Goal: Task Accomplishment & Management: Complete application form

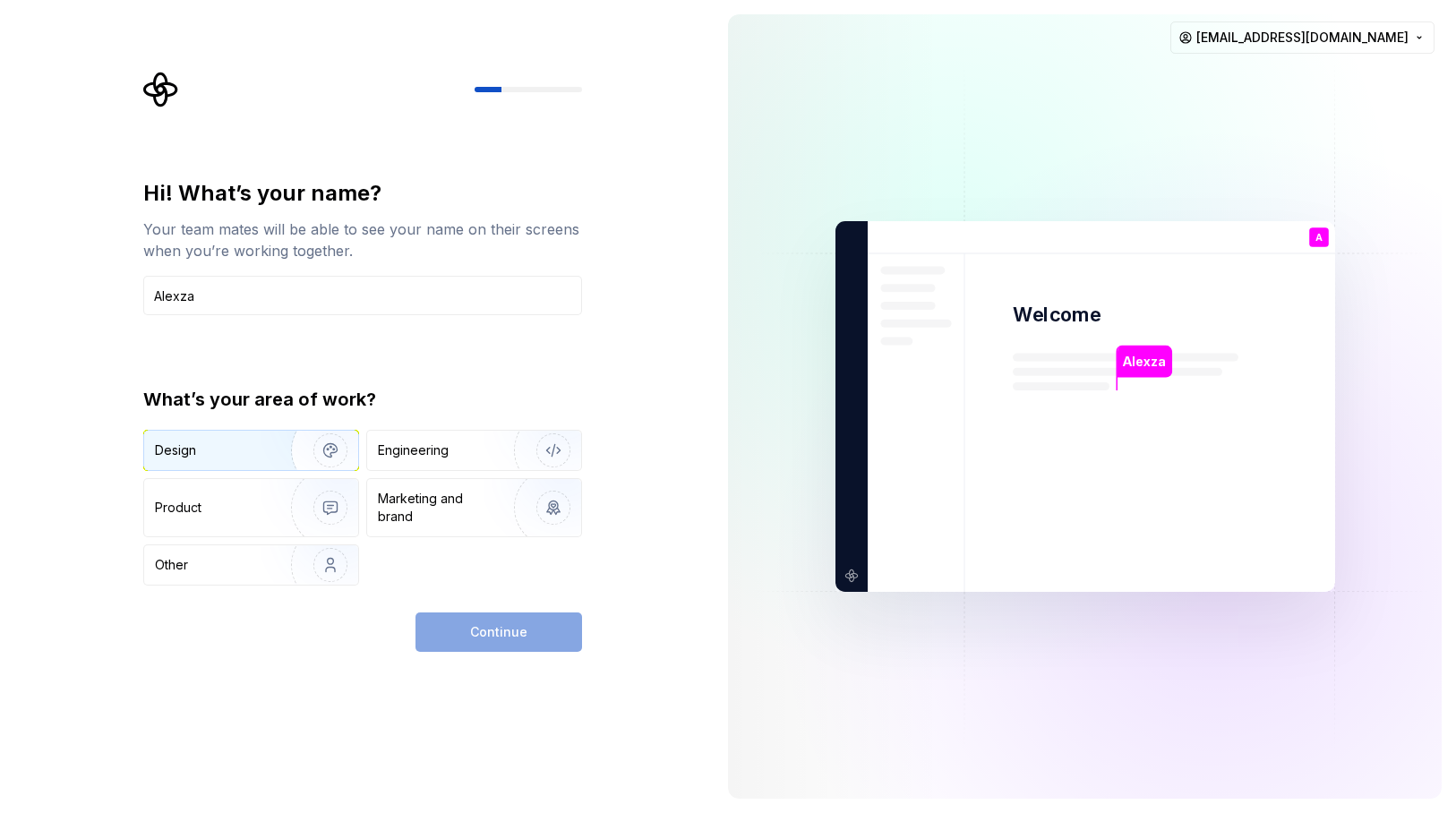
type input "Alexza"
click at [237, 451] on div "Design" at bounding box center [211, 451] width 113 height 18
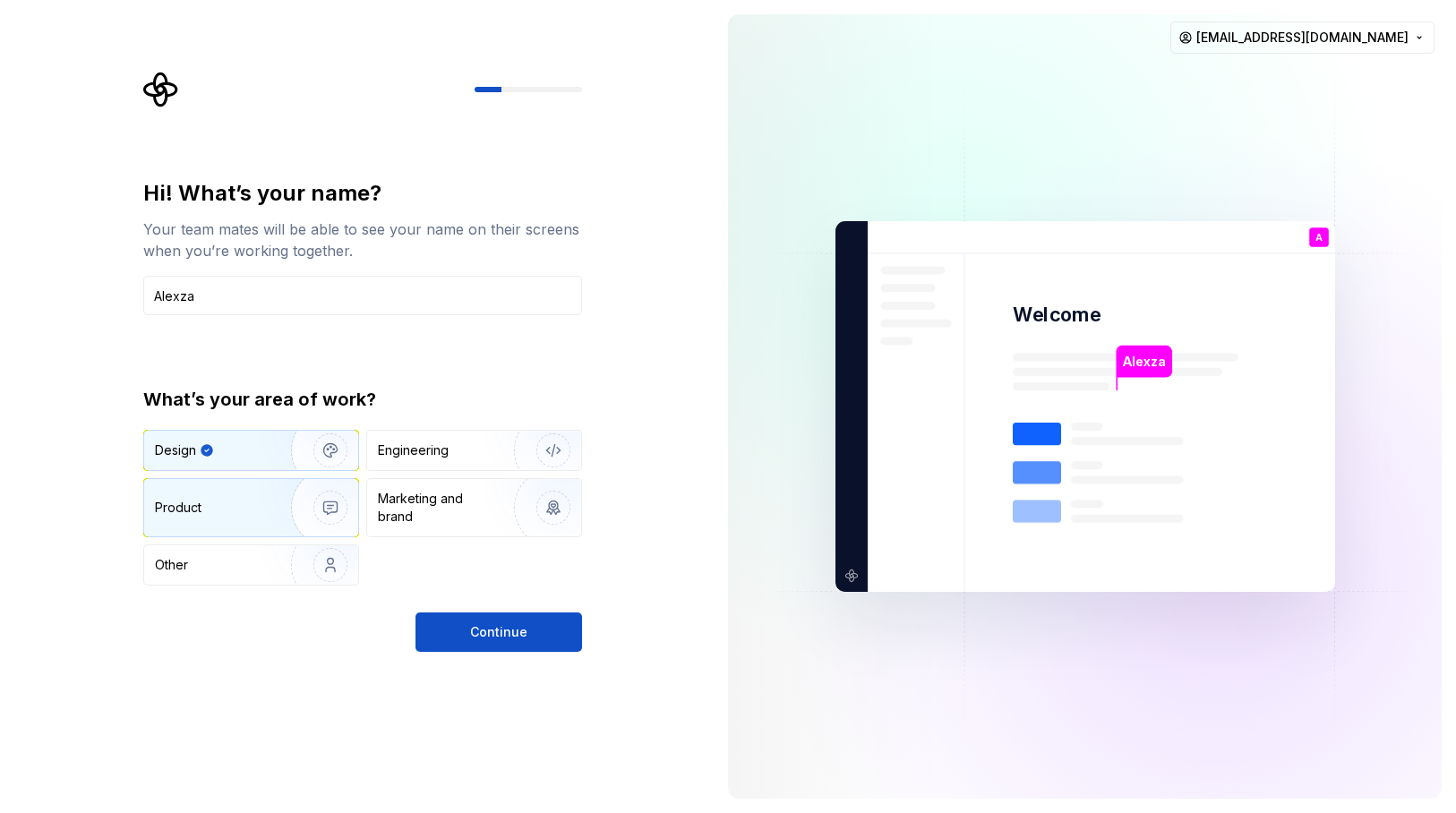
click at [204, 501] on div "Product" at bounding box center [214, 508] width 118 height 18
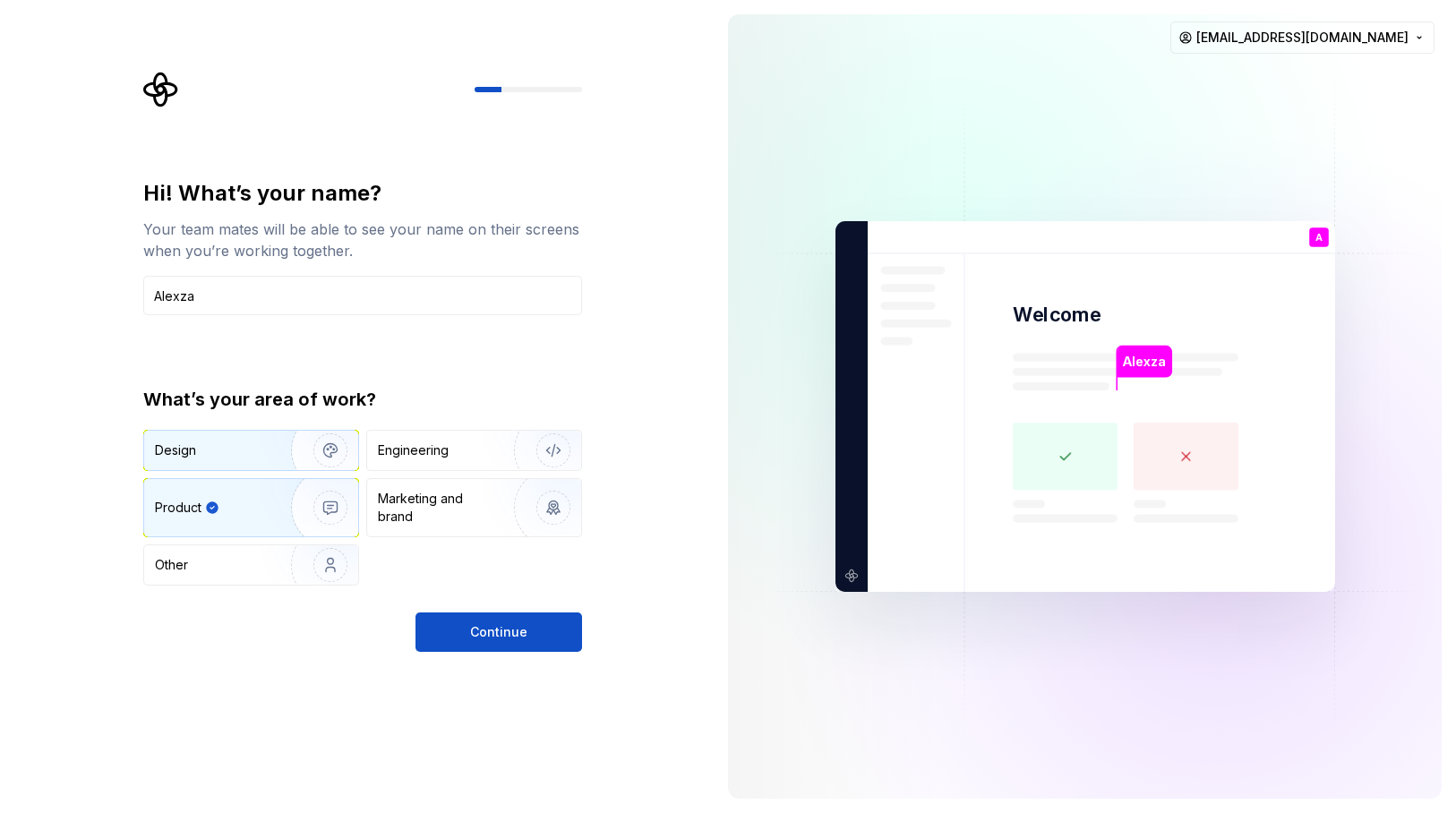
click at [263, 452] on img "button" at bounding box center [318, 451] width 115 height 120
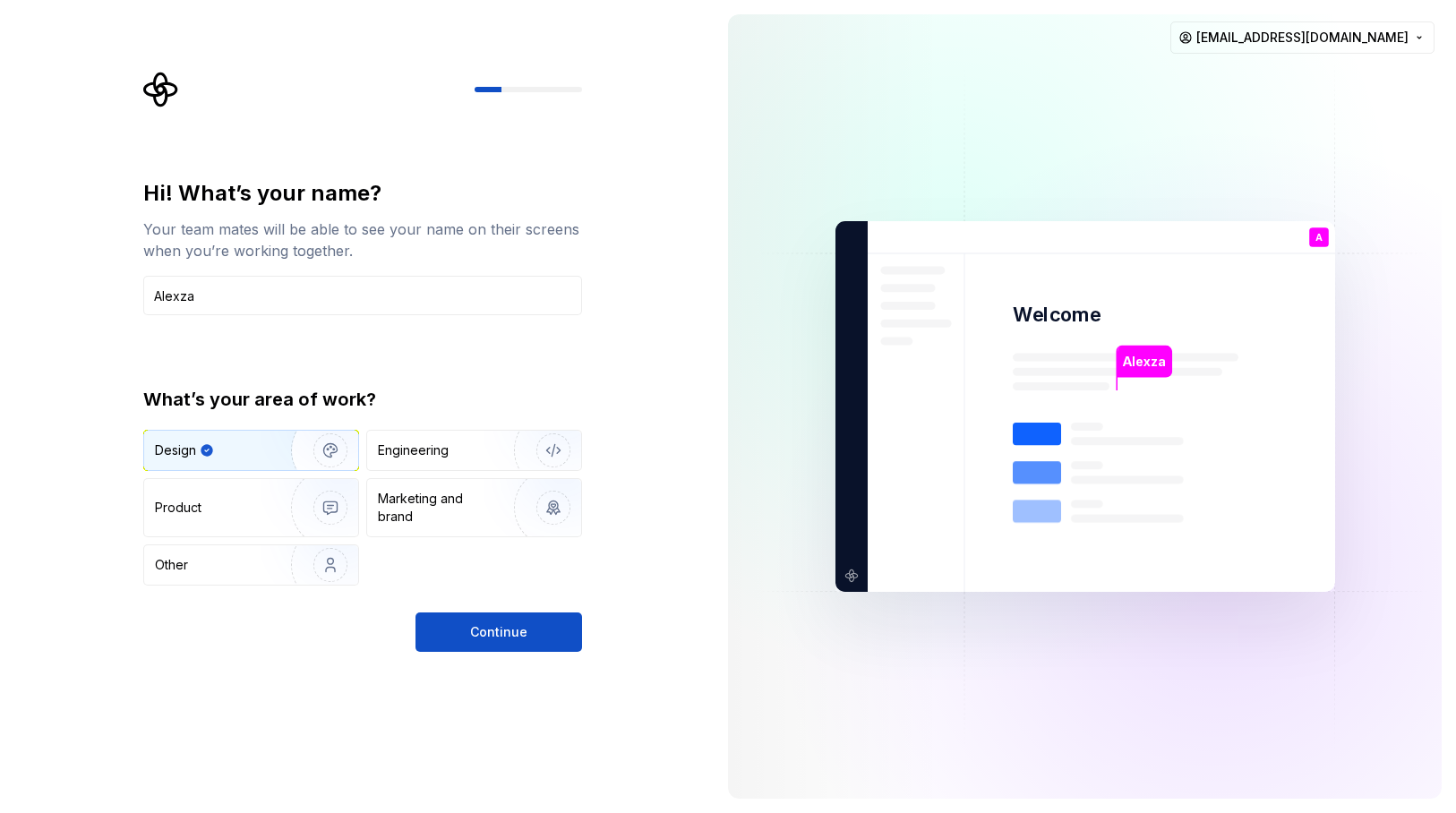
click at [491, 635] on span "Continue" at bounding box center [499, 633] width 57 height 18
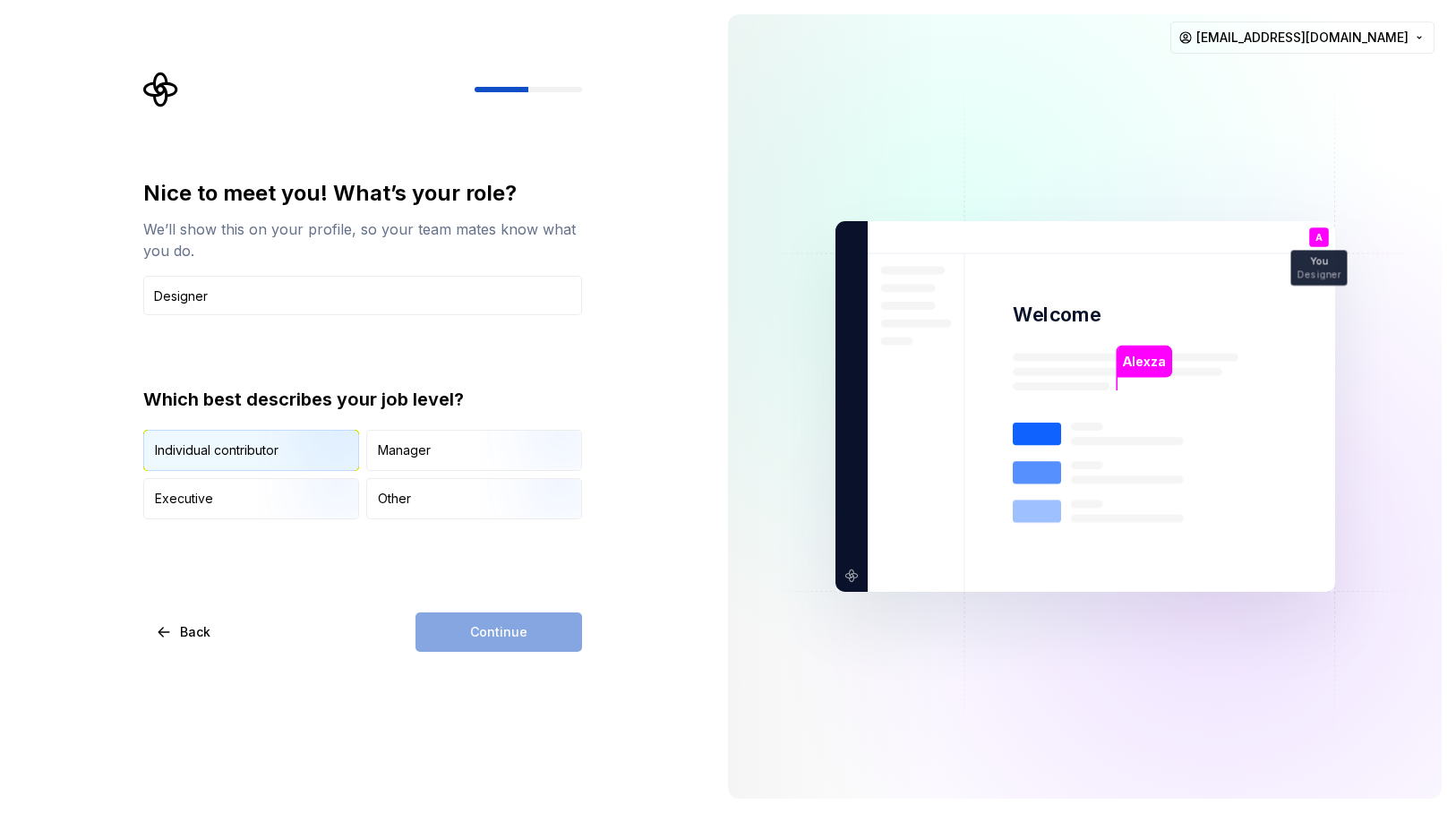
type input "Designer"
click at [242, 447] on div "Individual contributor" at bounding box center [217, 451] width 124 height 18
click at [484, 638] on span "Continue" at bounding box center [499, 633] width 57 height 18
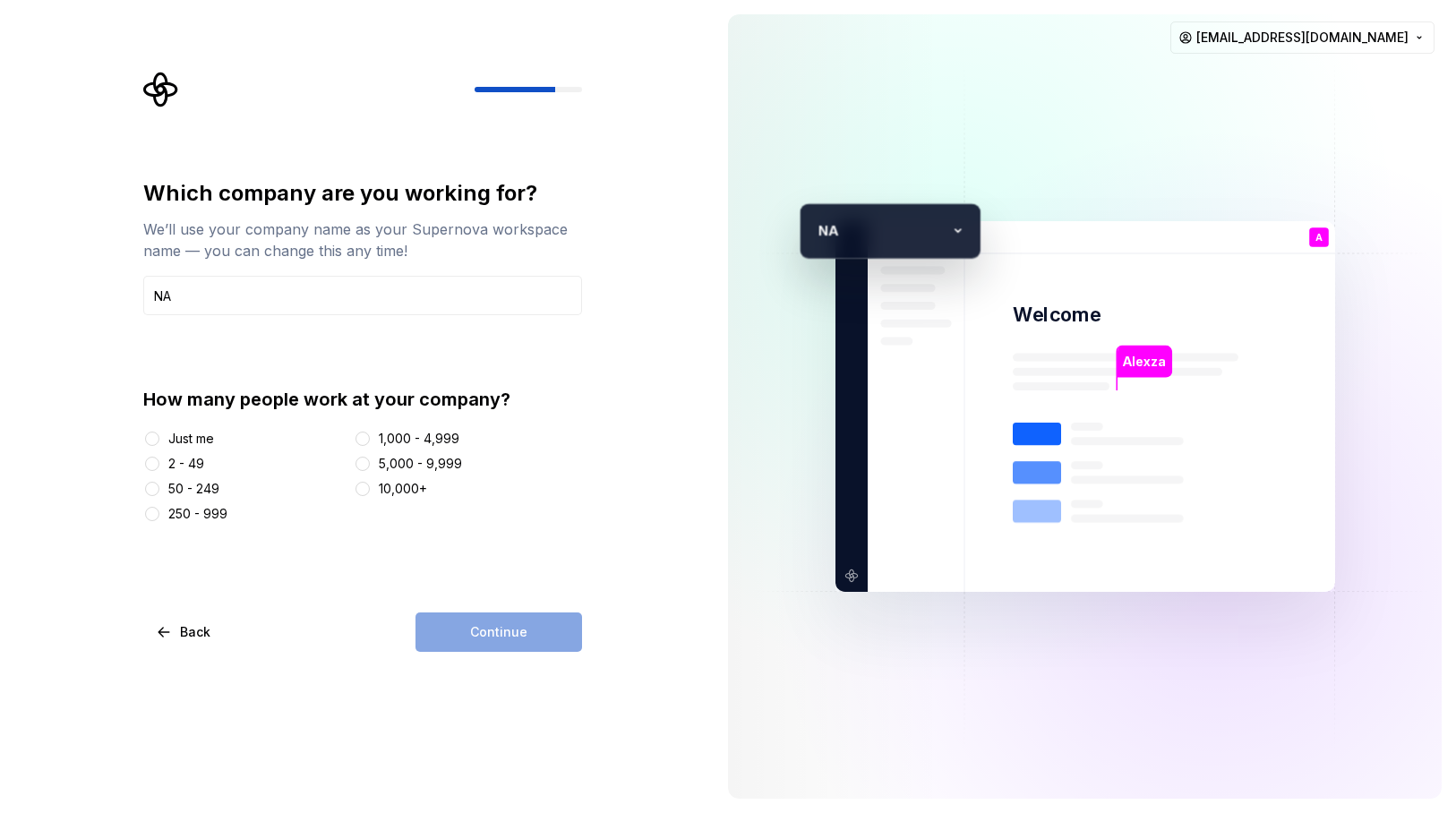
type input "NA"
click at [183, 440] on div "Just me" at bounding box center [192, 440] width 46 height 18
click at [160, 440] on button "Just me" at bounding box center [152, 440] width 15 height 15
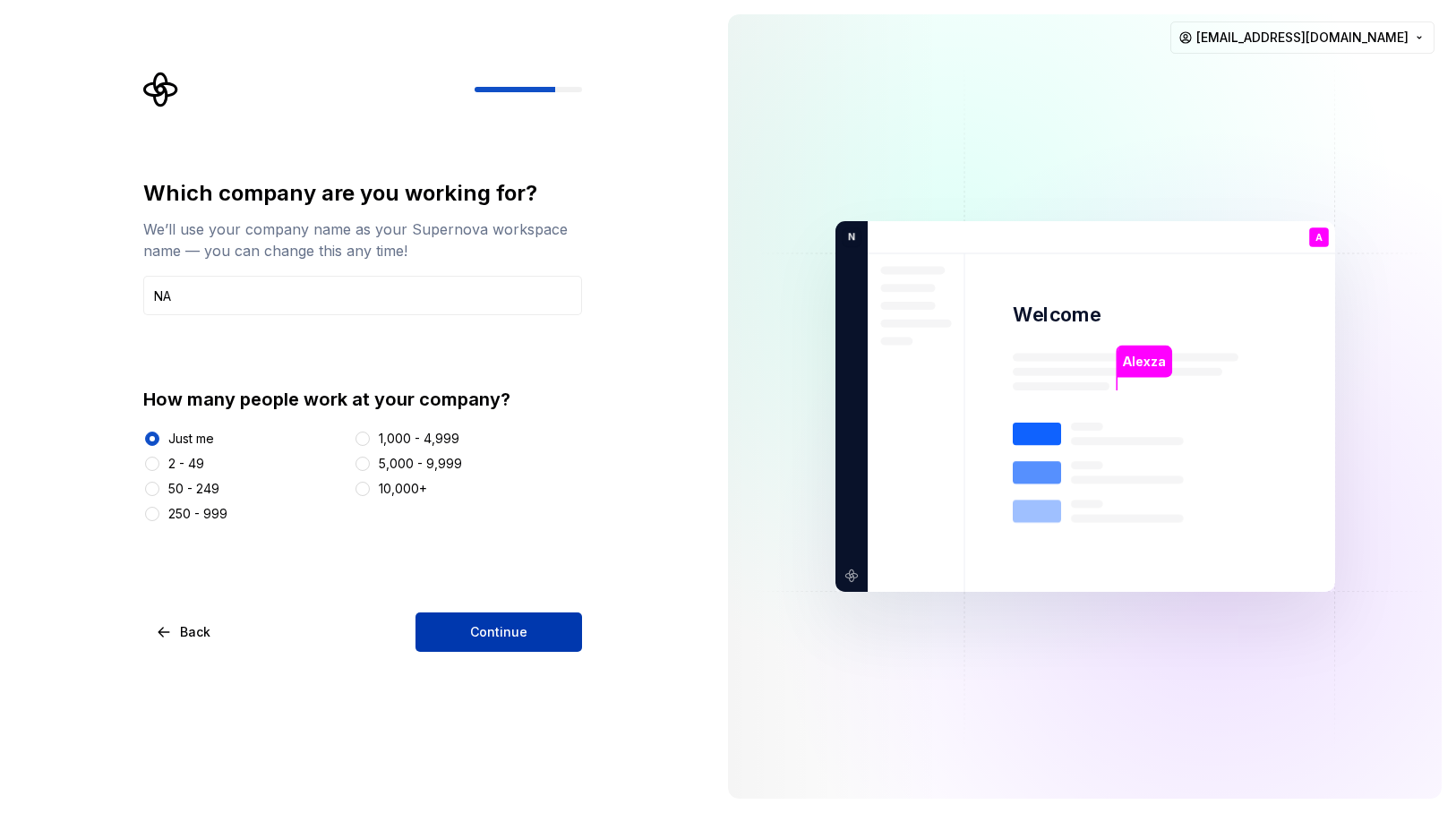
click at [486, 632] on span "Continue" at bounding box center [499, 633] width 57 height 18
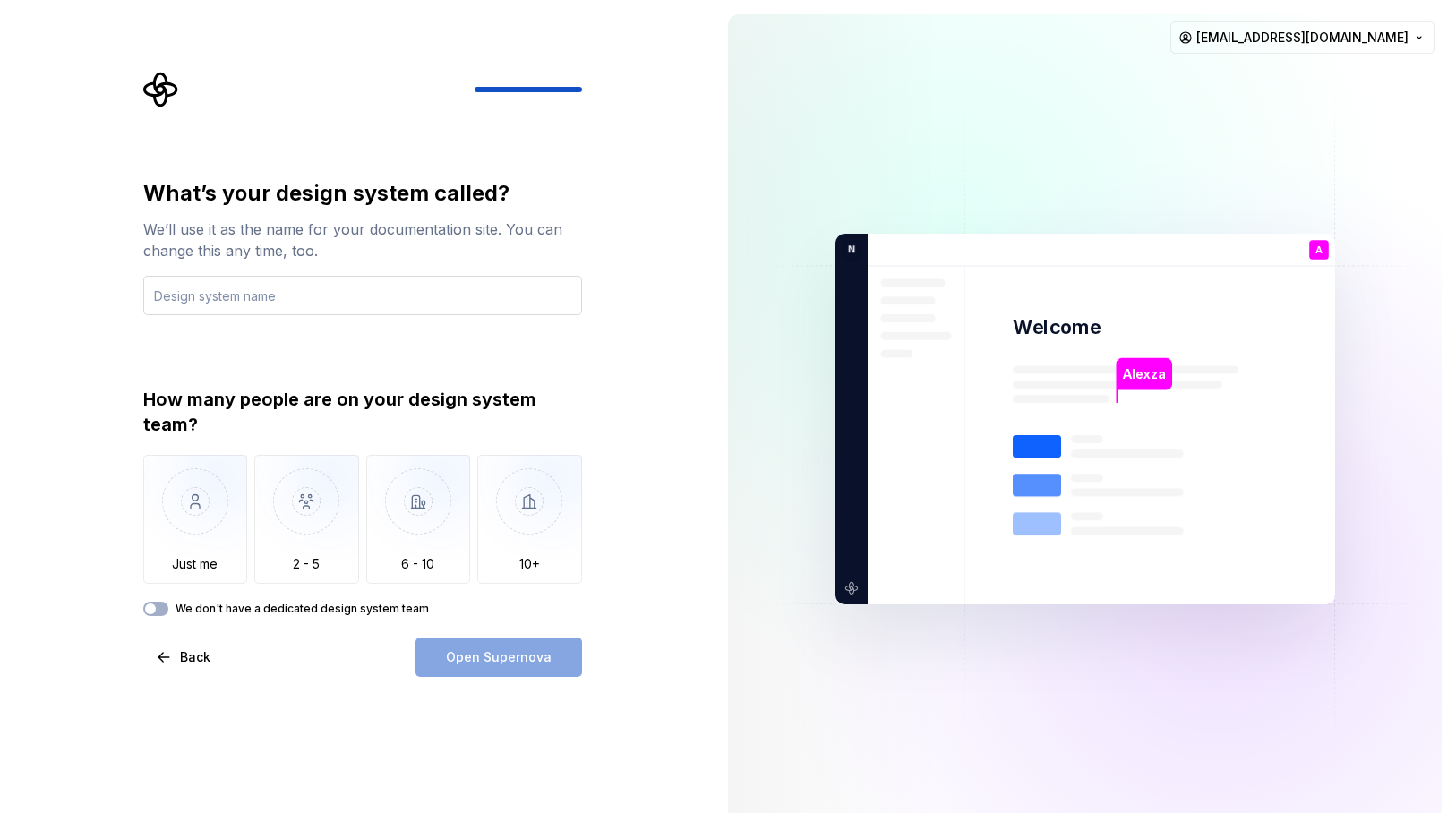
click at [317, 300] on input "text" at bounding box center [362, 295] width 439 height 39
type input "Landing Page"
click at [206, 509] on img "button" at bounding box center [195, 515] width 105 height 120
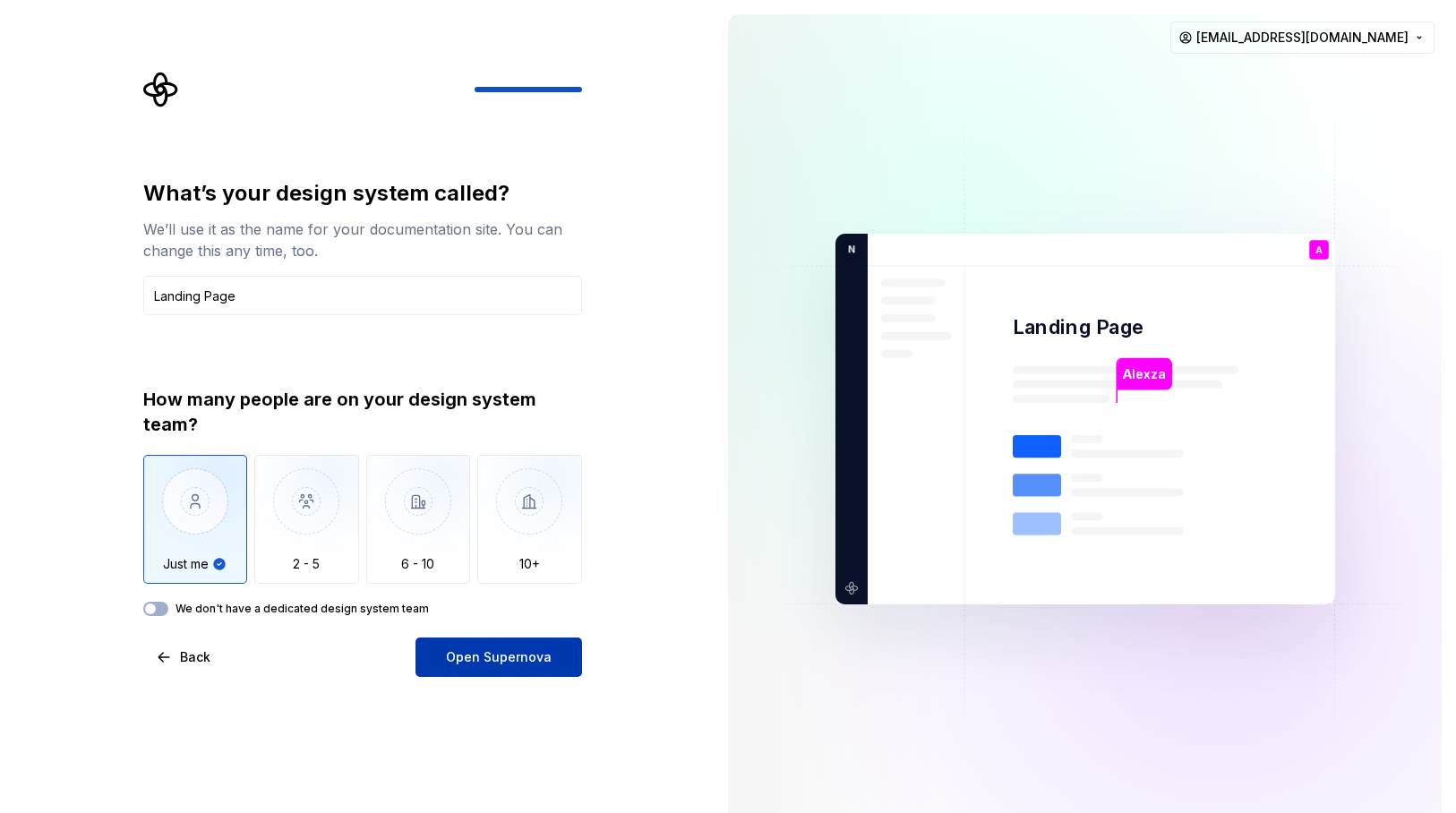
click at [494, 652] on span "Open Supernova" at bounding box center [498, 658] width 106 height 18
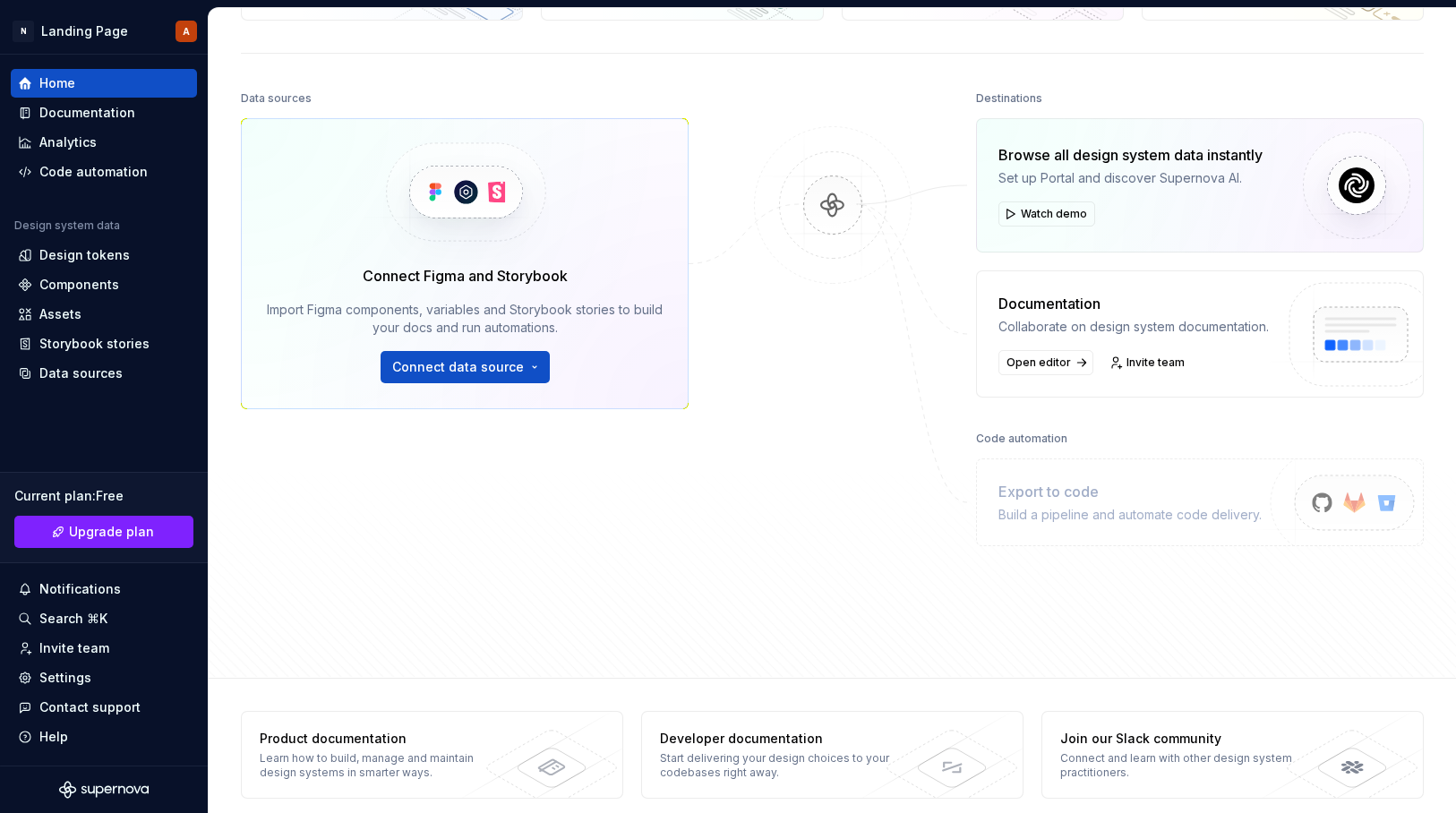
scroll to position [186, 0]
